Goal: Navigation & Orientation: Go to known website

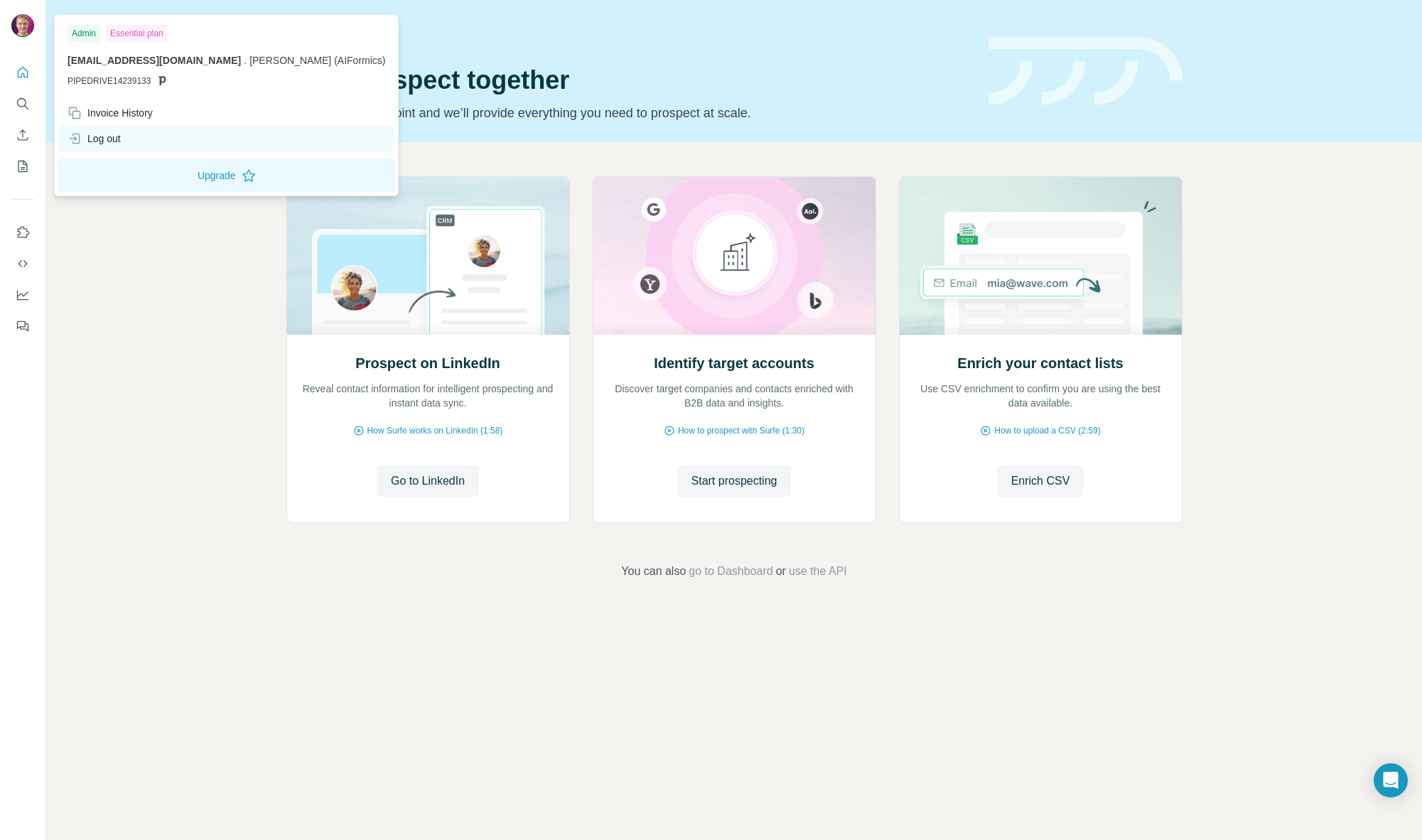
click at [103, 135] on div "Log out" at bounding box center [94, 139] width 53 height 14
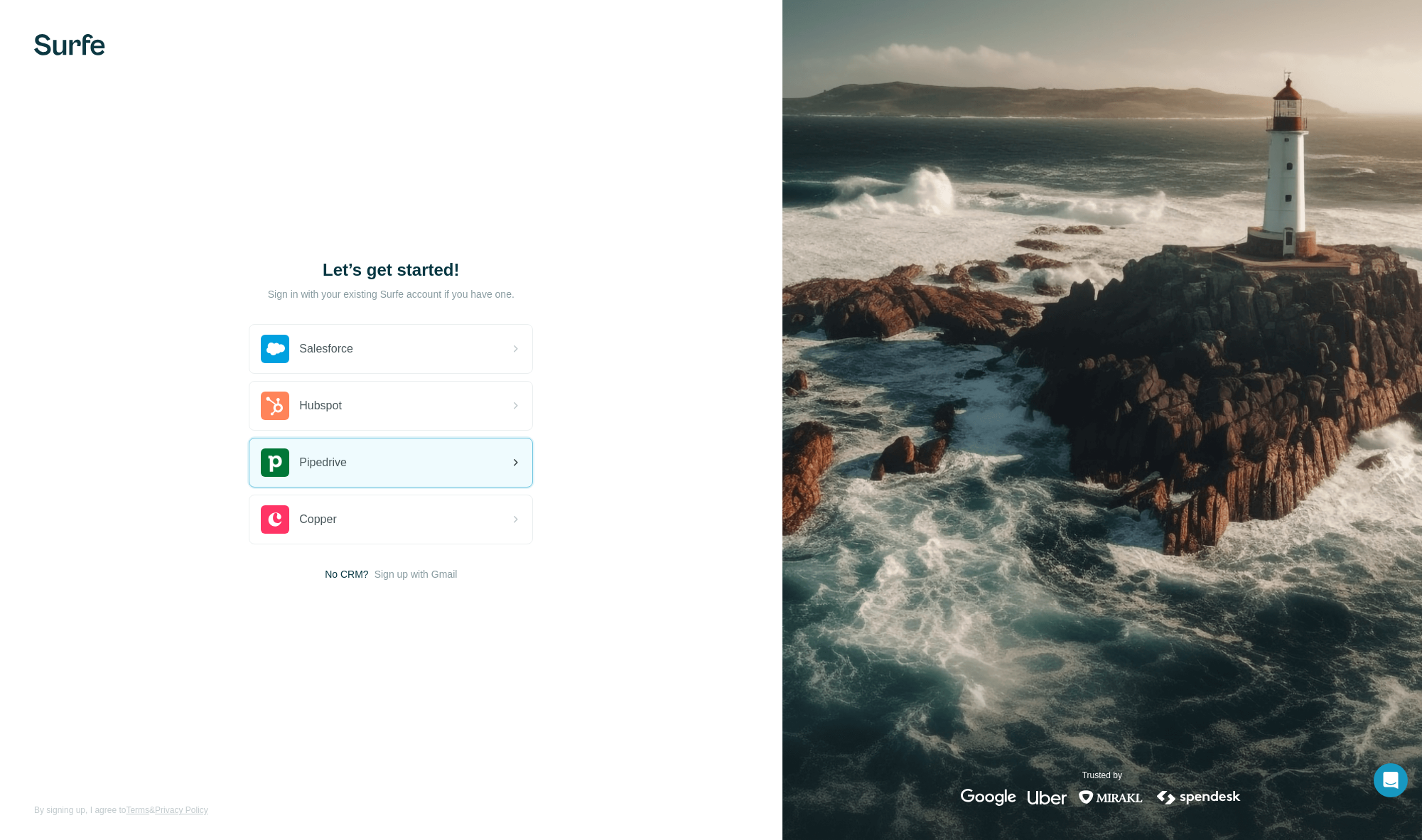
click at [391, 465] on div "Pipedrive" at bounding box center [390, 462] width 283 height 49
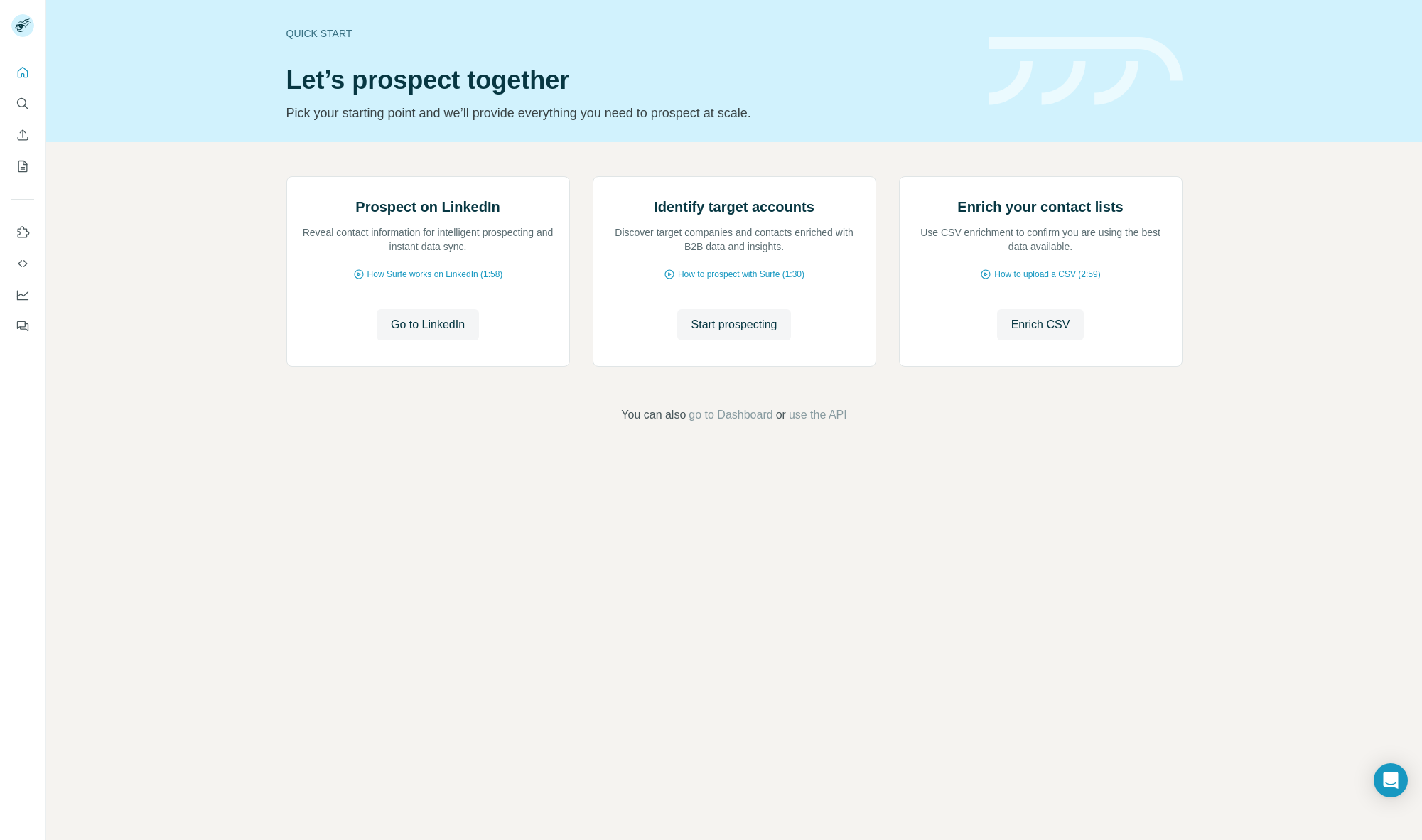
click at [1161, 627] on div "Quick start Let’s prospect together Pick your starting point and we’ll provide …" at bounding box center [734, 420] width 1376 height 840
click at [22, 292] on icon "Dashboard" at bounding box center [23, 295] width 14 height 14
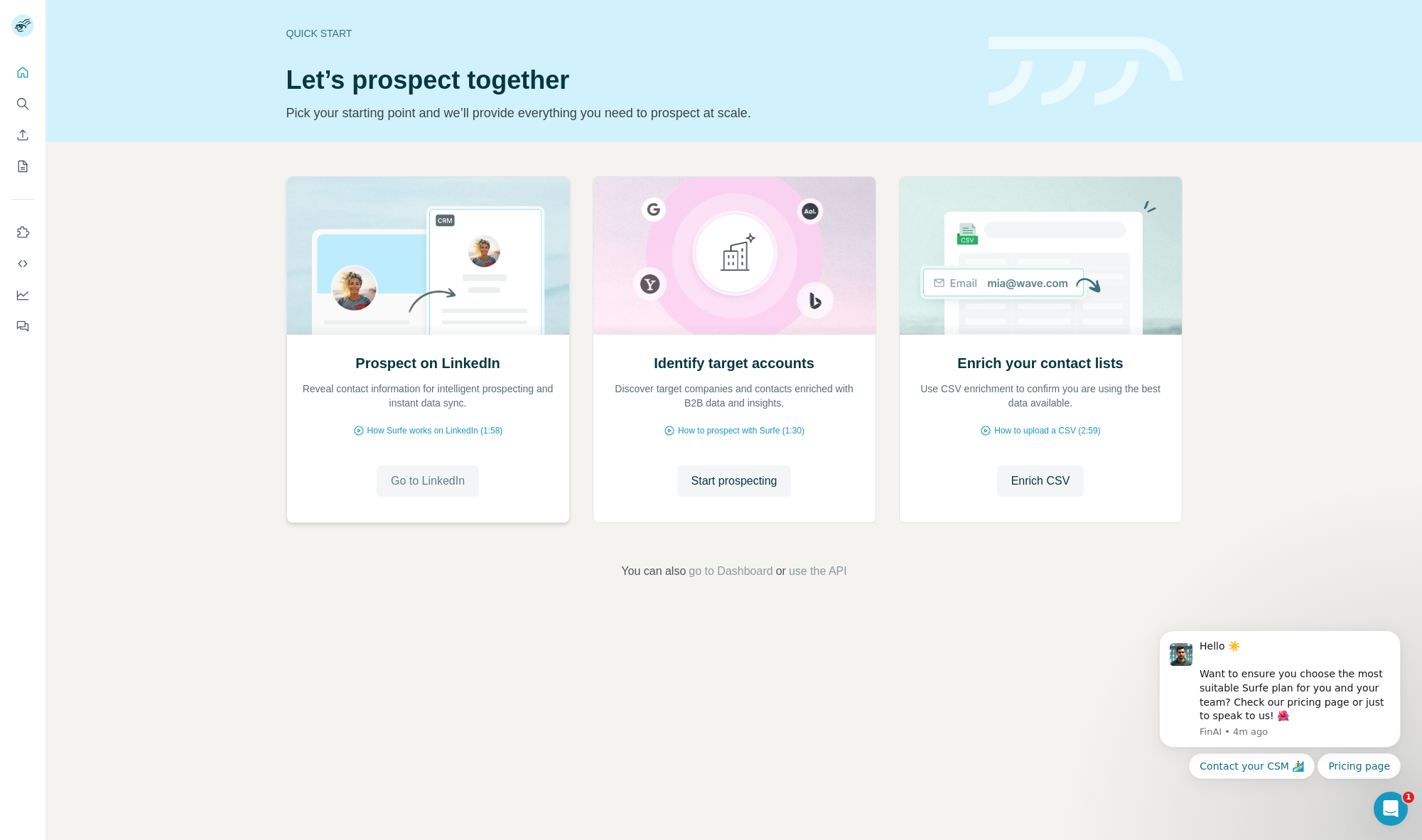
click at [435, 479] on span "Go to LinkedIn" at bounding box center [428, 481] width 74 height 17
